Goal: Find specific page/section: Find specific page/section

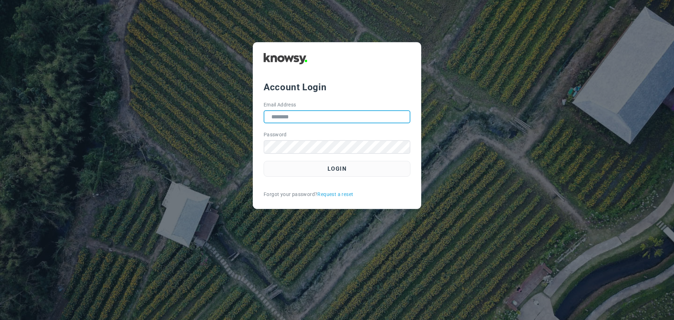
type input "**********"
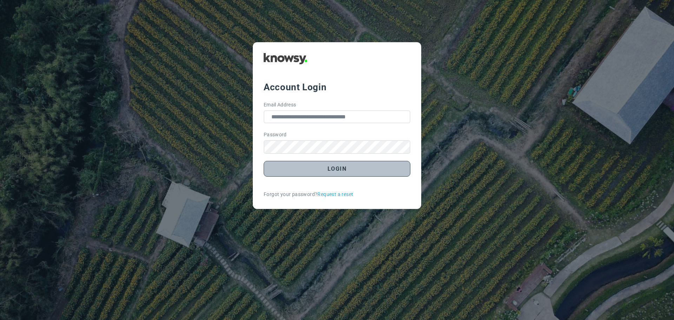
click at [340, 171] on button "Login" at bounding box center [337, 169] width 147 height 16
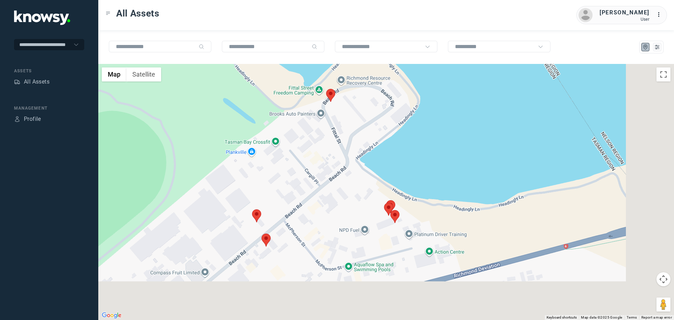
drag, startPoint x: 407, startPoint y: 261, endPoint x: 309, endPoint y: 178, distance: 128.4
click at [309, 178] on div at bounding box center [385, 192] width 575 height 256
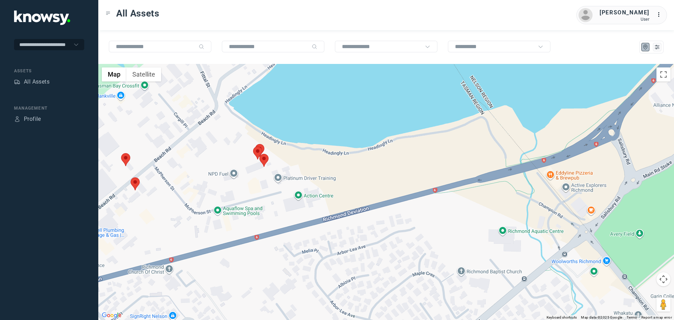
drag, startPoint x: 229, startPoint y: 136, endPoint x: 267, endPoint y: 198, distance: 72.7
click at [271, 199] on div at bounding box center [385, 192] width 575 height 256
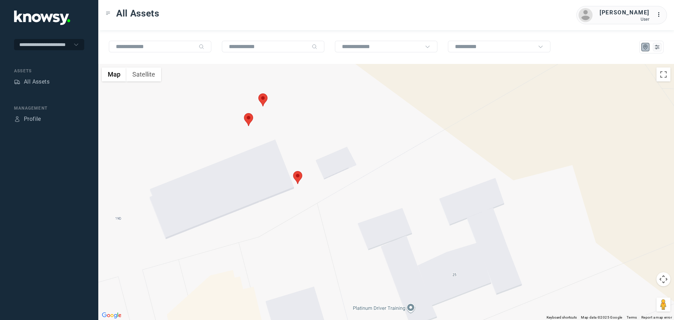
click at [293, 171] on area at bounding box center [293, 171] width 0 height 0
drag, startPoint x: 277, startPoint y: 164, endPoint x: 273, endPoint y: 200, distance: 36.7
click at [273, 200] on div "To navigate, press the arrow keys." at bounding box center [385, 192] width 575 height 256
click at [293, 171] on area at bounding box center [293, 171] width 0 height 0
click at [317, 132] on button "Close" at bounding box center [325, 137] width 17 height 17
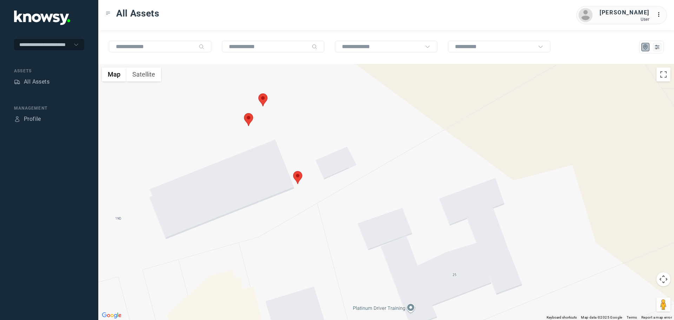
click at [258, 93] on area at bounding box center [258, 93] width 0 height 0
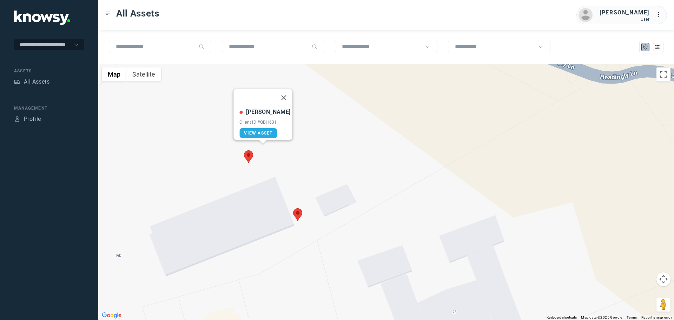
click at [244, 150] on area at bounding box center [244, 150] width 0 height 0
drag, startPoint x: 197, startPoint y: 214, endPoint x: 265, endPoint y: 210, distance: 68.6
click at [265, 210] on div "[PERSON_NAME] Client ID #QZP805 View Asset" at bounding box center [385, 192] width 575 height 256
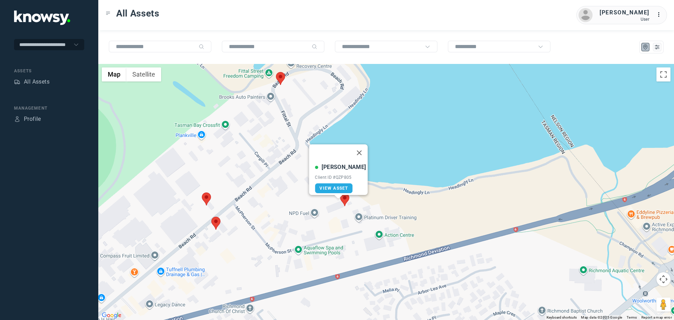
drag, startPoint x: 233, startPoint y: 226, endPoint x: 230, endPoint y: 211, distance: 15.0
click at [283, 226] on div "[PERSON_NAME] Client ID #QZP805 View Asset" at bounding box center [385, 192] width 575 height 256
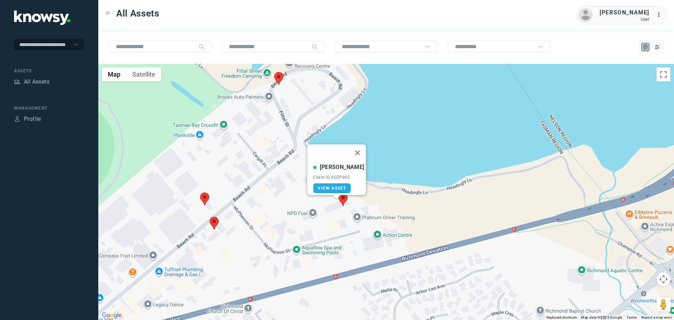
click at [200, 192] on area at bounding box center [200, 192] width 0 height 0
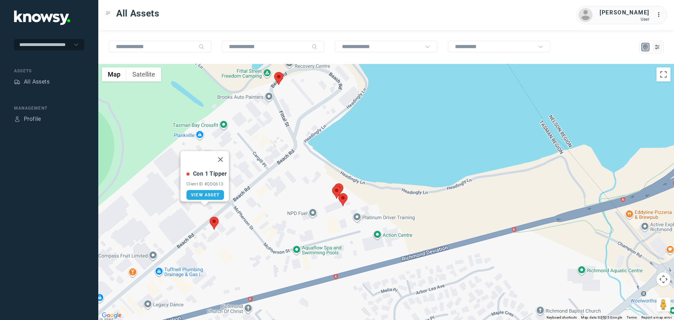
click at [209, 217] on area at bounding box center [209, 217] width 0 height 0
click at [275, 210] on div "AC – Hotbin Client ID #KEF427 View Asset" at bounding box center [385, 192] width 575 height 256
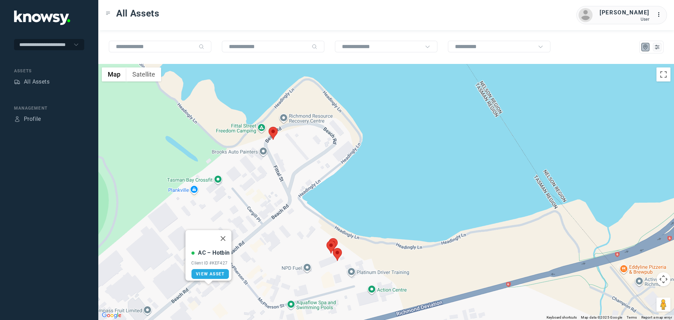
drag, startPoint x: 278, startPoint y: 131, endPoint x: 272, endPoint y: 188, distance: 57.8
click at [272, 188] on div "AC – Hotbin Client ID #KEF427 View Asset" at bounding box center [385, 192] width 575 height 256
click at [268, 127] on area at bounding box center [268, 127] width 0 height 0
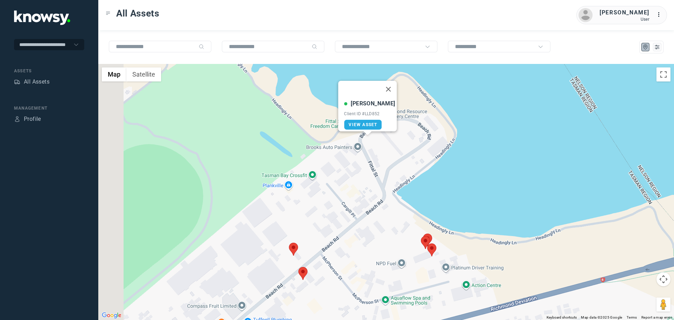
drag, startPoint x: 325, startPoint y: 193, endPoint x: 340, endPoint y: 190, distance: 15.8
click at [340, 190] on div "[PERSON_NAME] S Client ID #LLD852 View Asset" at bounding box center [385, 192] width 575 height 256
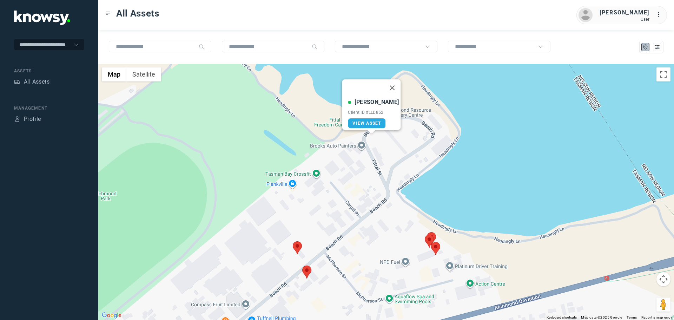
drag, startPoint x: 329, startPoint y: 248, endPoint x: 370, endPoint y: 147, distance: 109.3
click at [370, 147] on div "[PERSON_NAME] S Client ID #LLD852 View Asset" at bounding box center [385, 192] width 575 height 256
